Goal: Transaction & Acquisition: Obtain resource

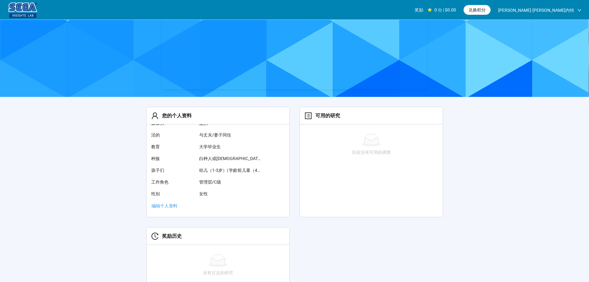
scroll to position [70, 0]
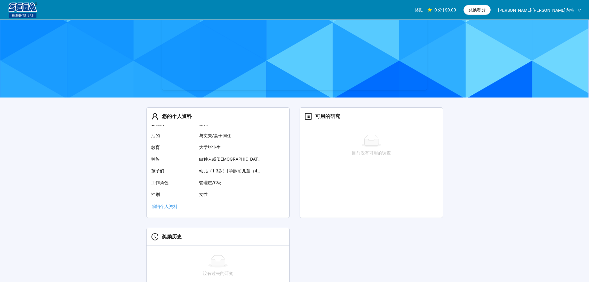
click at [329, 118] on font "可用的研究" at bounding box center [327, 116] width 25 height 6
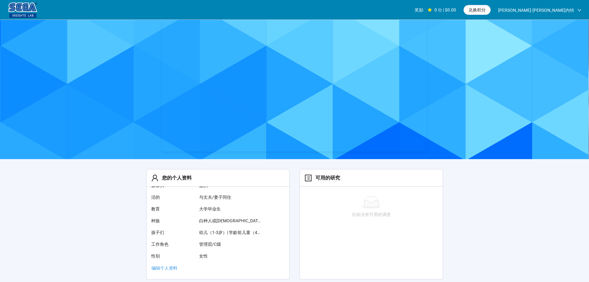
scroll to position [8, 0]
click at [423, 11] on font "奖励" at bounding box center [419, 9] width 9 height 5
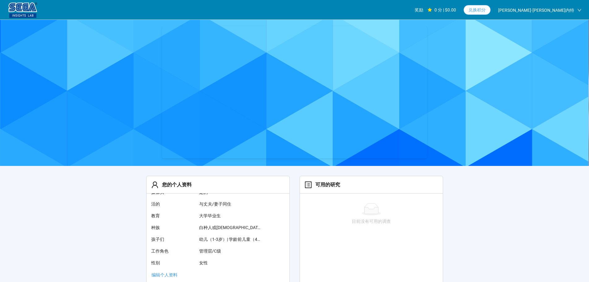
scroll to position [0, 0]
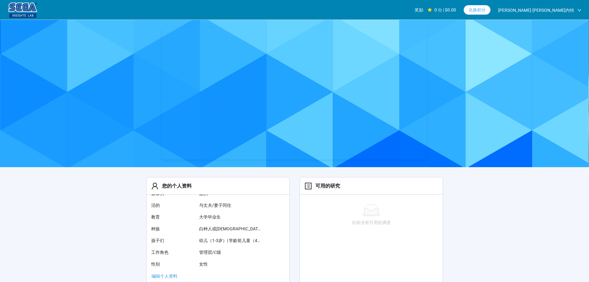
click at [486, 10] on font "兑换积分" at bounding box center [476, 9] width 17 height 5
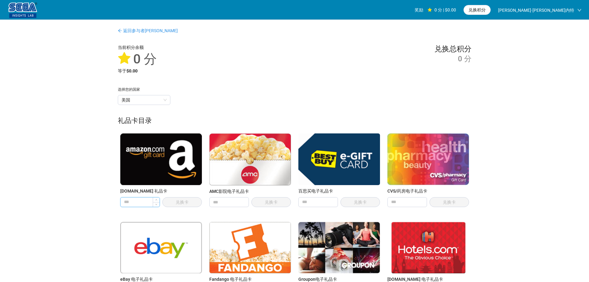
click at [141, 204] on input "number" at bounding box center [140, 201] width 39 height 9
type input "*"
click at [181, 203] on span "兑换卡" at bounding box center [182, 202] width 40 height 10
click at [168, 202] on span "兑换卡" at bounding box center [182, 202] width 40 height 10
click at [178, 203] on span "兑换卡" at bounding box center [182, 202] width 40 height 10
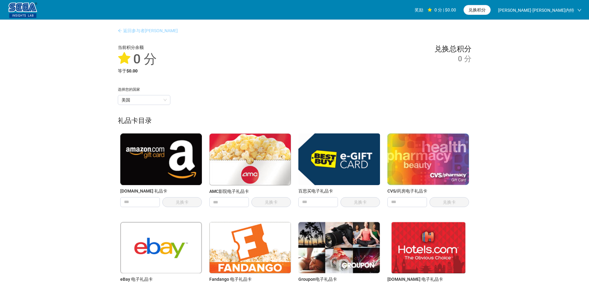
click at [137, 30] on font "返回参与者[PERSON_NAME]" at bounding box center [150, 30] width 55 height 5
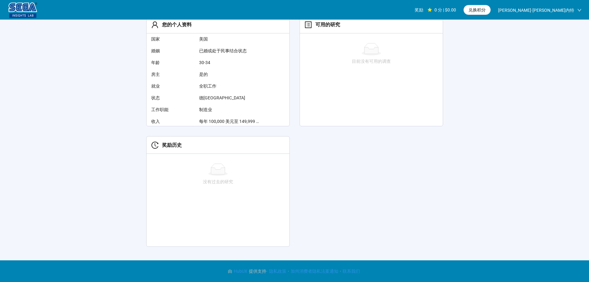
scroll to position [162, 0]
